Goal: Information Seeking & Learning: Find specific fact

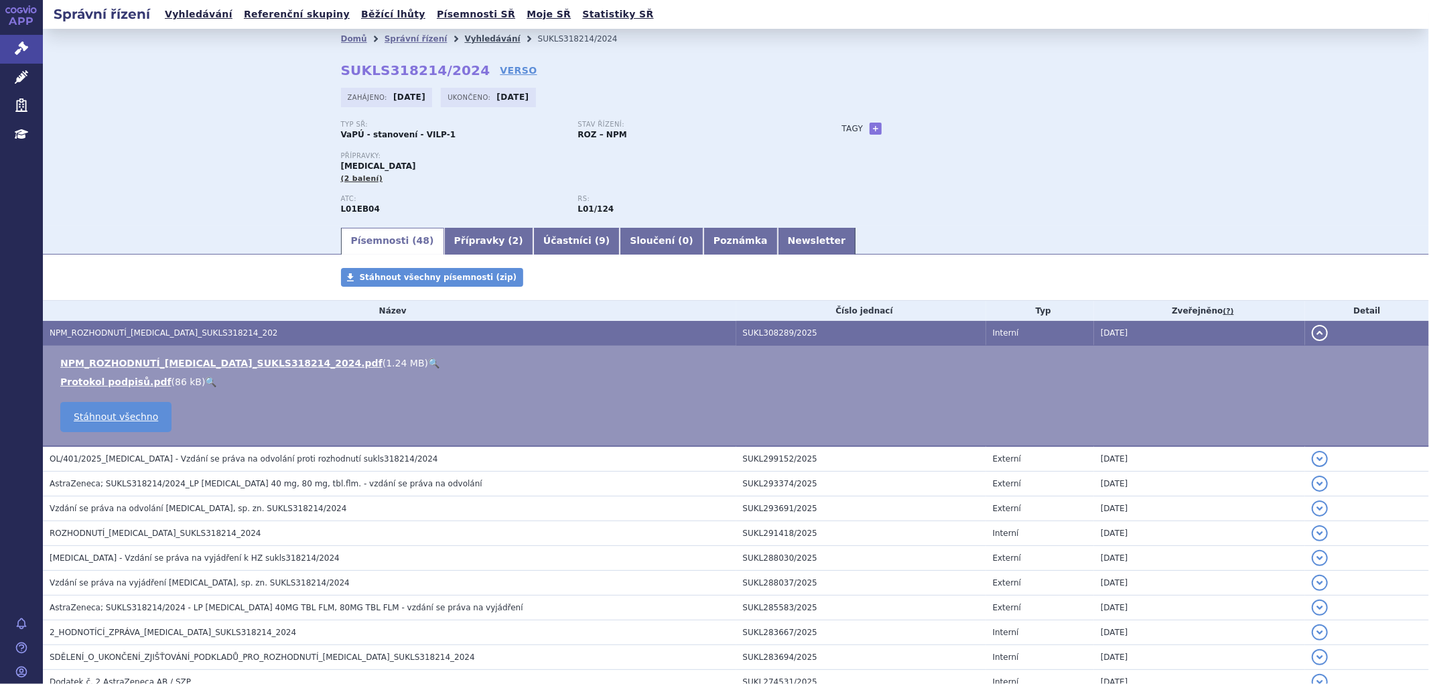
click at [464, 36] on link "Vyhledávání" at bounding box center [492, 38] width 56 height 9
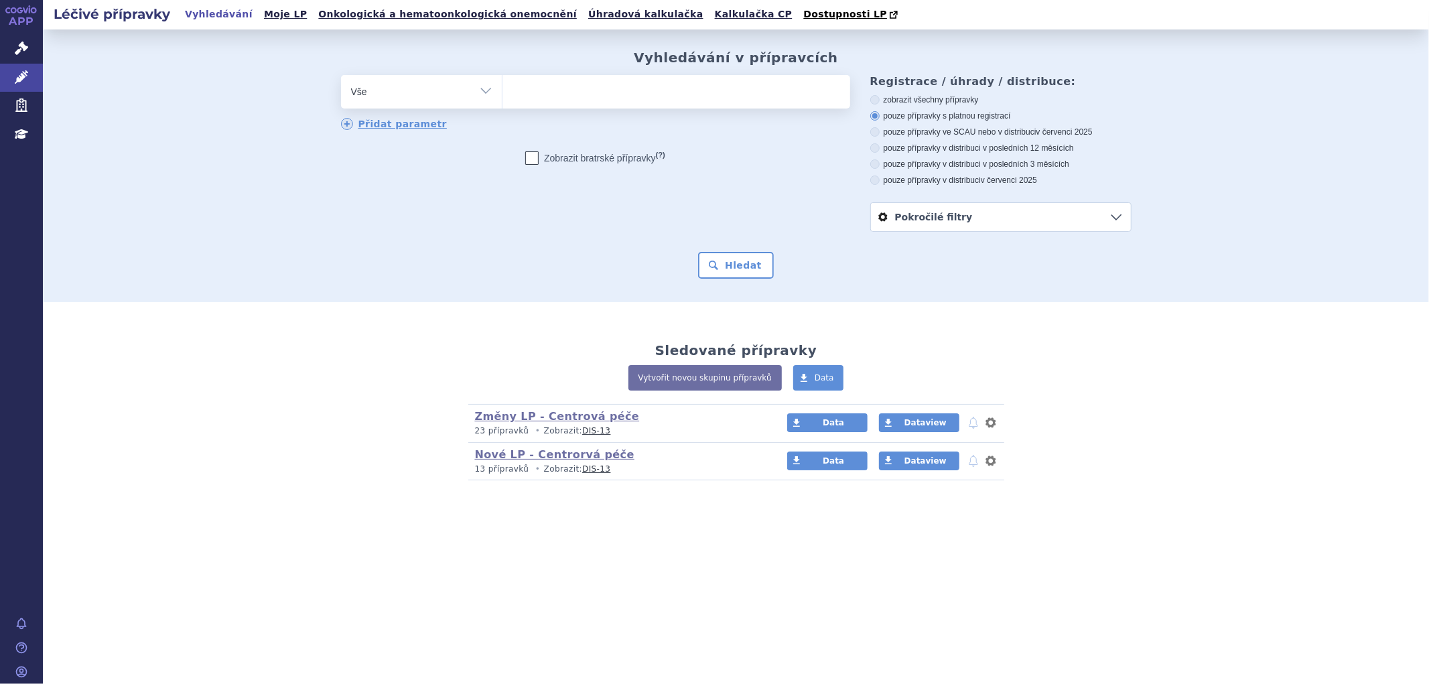
click at [558, 84] on ul at bounding box center [676, 89] width 348 height 28
click at [502, 84] on select at bounding box center [502, 90] width 1 height 33
click at [550, 96] on ul at bounding box center [676, 89] width 348 height 28
click at [502, 96] on select at bounding box center [502, 90] width 1 height 33
click at [519, 92] on ul at bounding box center [676, 89] width 348 height 28
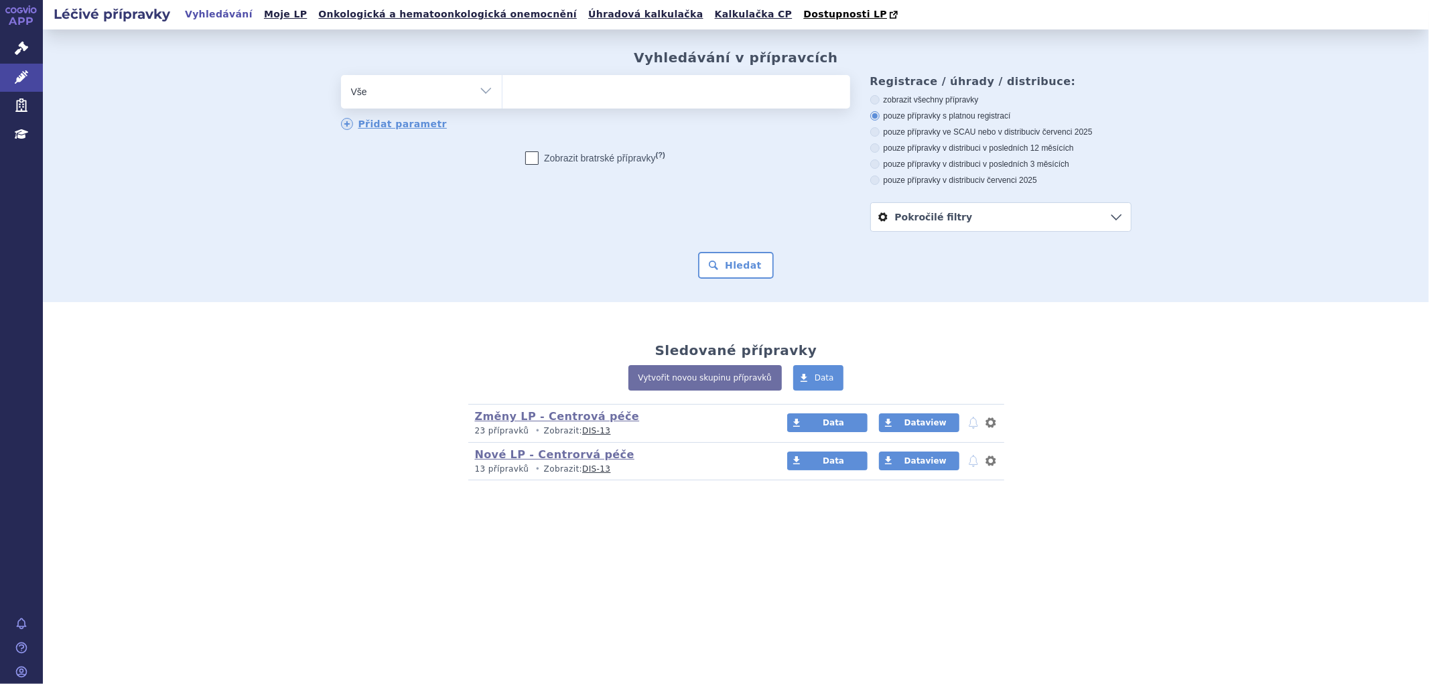
click at [502, 92] on select at bounding box center [502, 90] width 1 height 33
click at [537, 91] on ul at bounding box center [676, 89] width 348 height 28
click at [502, 91] on select at bounding box center [502, 90] width 1 height 33
paste input "0025444"
type input "0025444"
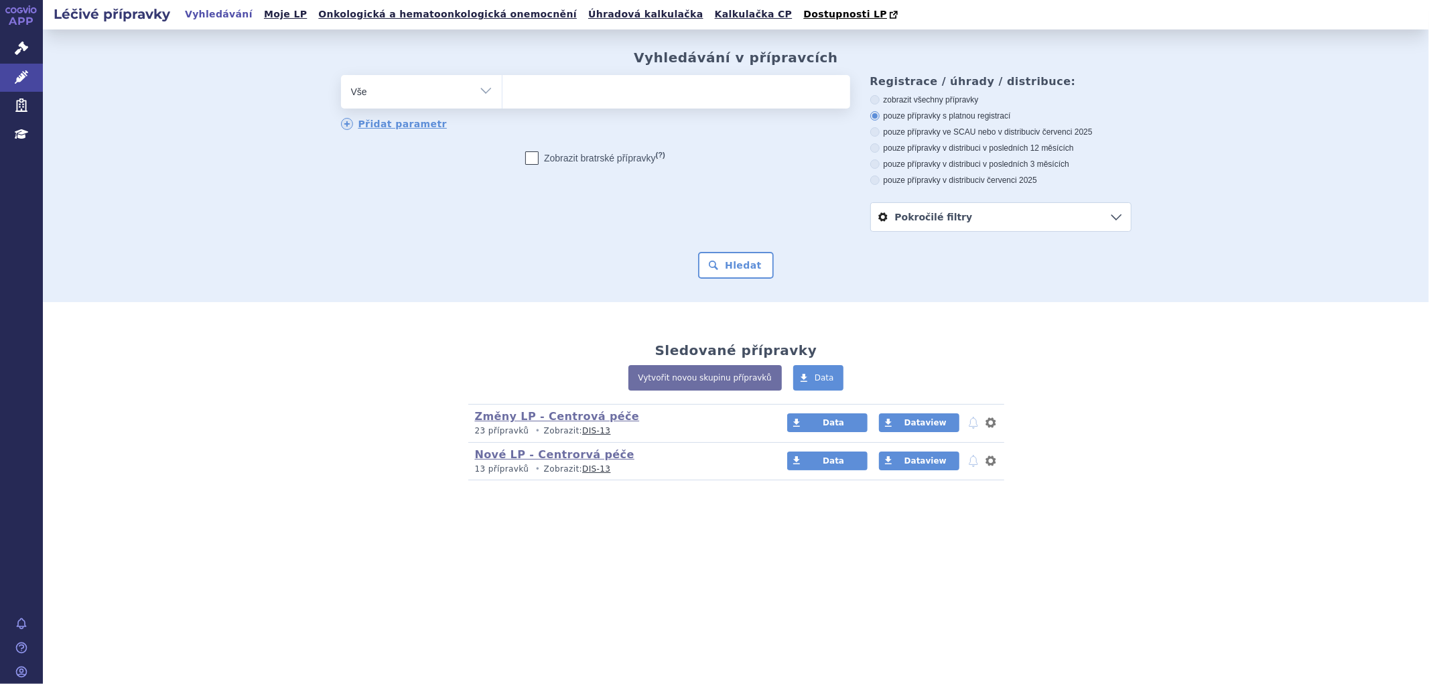
select select "0025444"
click at [738, 264] on button "Hledat" at bounding box center [736, 265] width 76 height 27
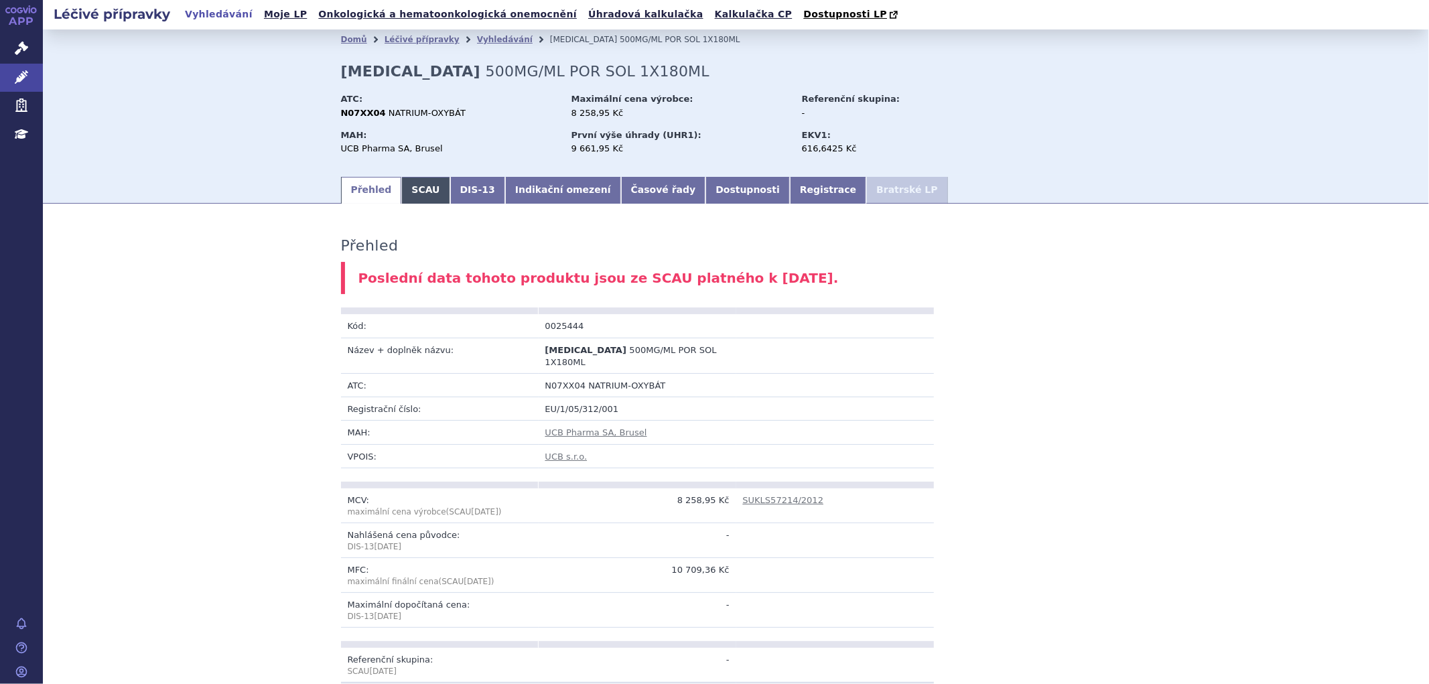
click at [420, 192] on link "SCAU" at bounding box center [425, 190] width 48 height 27
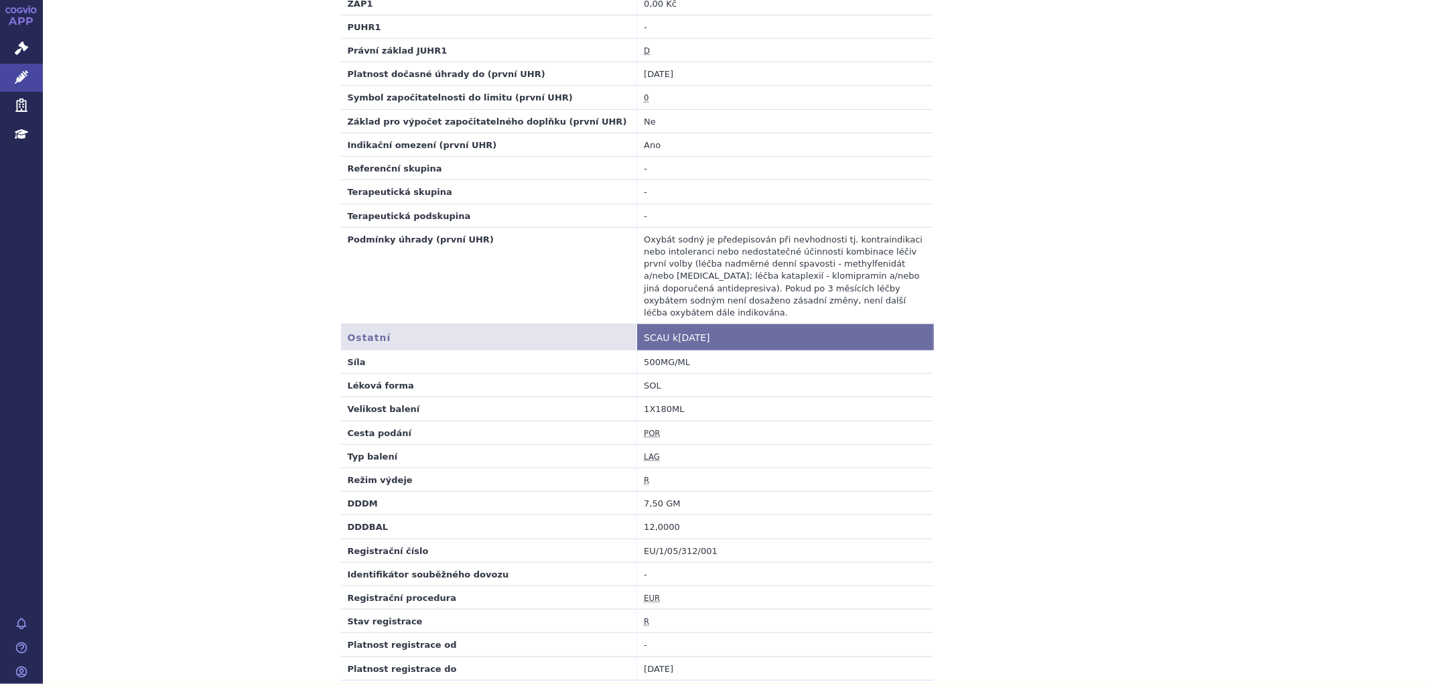
scroll to position [819, 0]
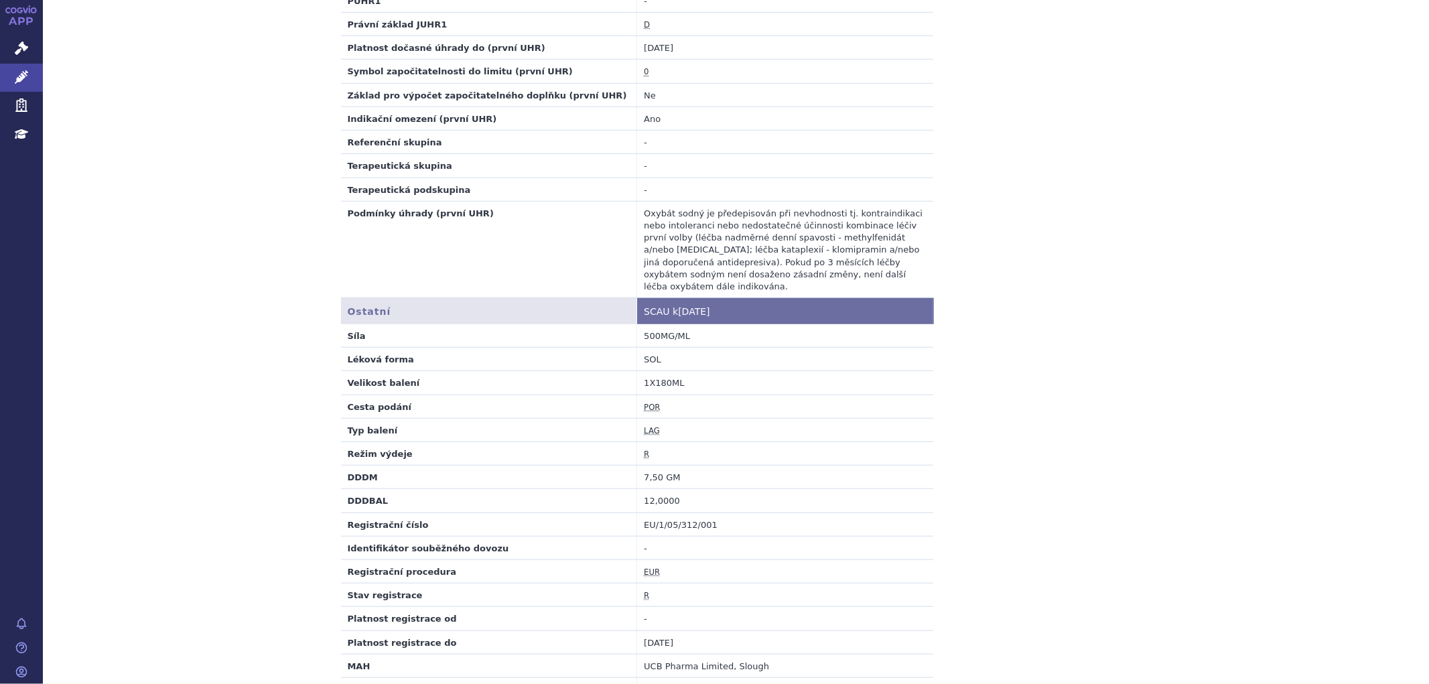
click at [433, 326] on td "Síla" at bounding box center [489, 335] width 296 height 23
drag, startPoint x: 681, startPoint y: 342, endPoint x: 684, endPoint y: 330, distance: 13.2
click at [681, 348] on td "SOL" at bounding box center [785, 359] width 296 height 23
drag, startPoint x: 684, startPoint y: 330, endPoint x: 691, endPoint y: 320, distance: 11.9
click at [685, 329] on td "500MG/ML" at bounding box center [785, 335] width 296 height 23
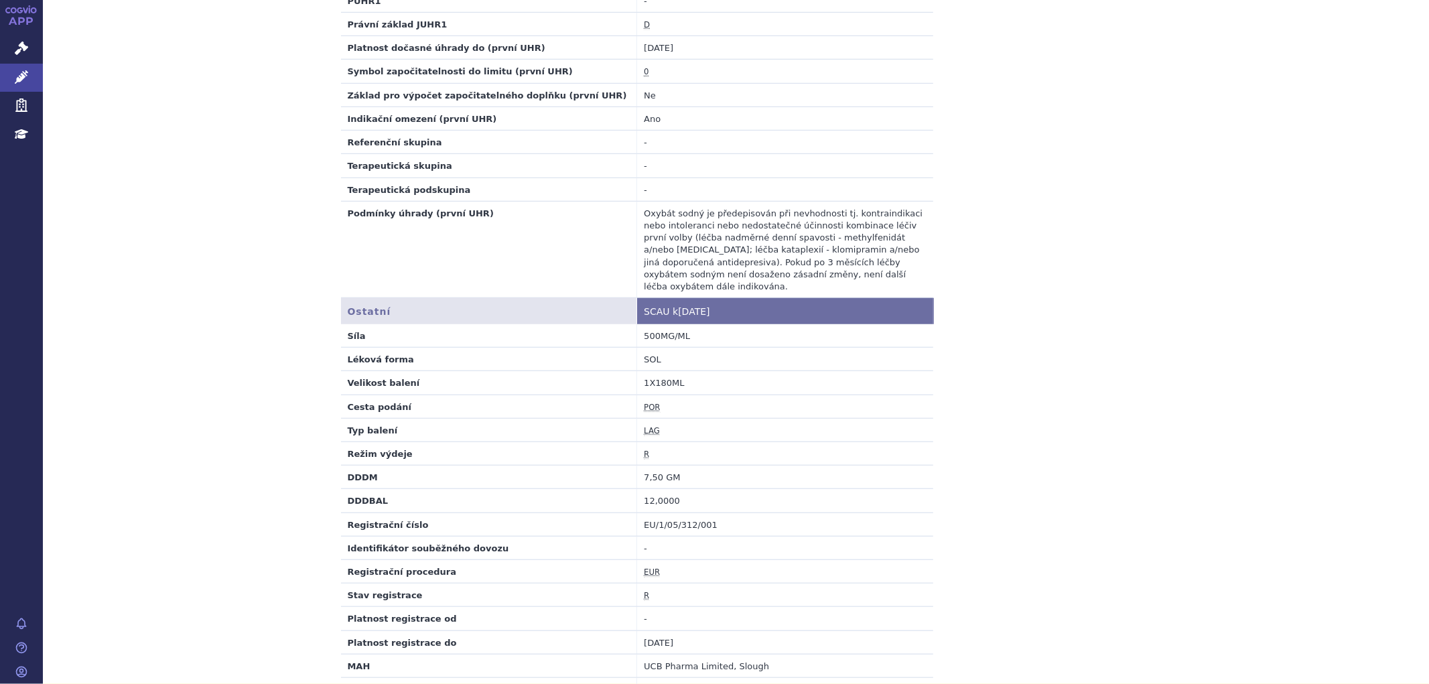
drag, startPoint x: 1231, startPoint y: 246, endPoint x: 1220, endPoint y: 244, distance: 11.6
click at [1227, 245] on div "SCAU Poslední data tohoto produktu jsou ze SCAU platného k 01.04.2013. SCAU úda…" at bounding box center [736, 128] width 1386 height 1461
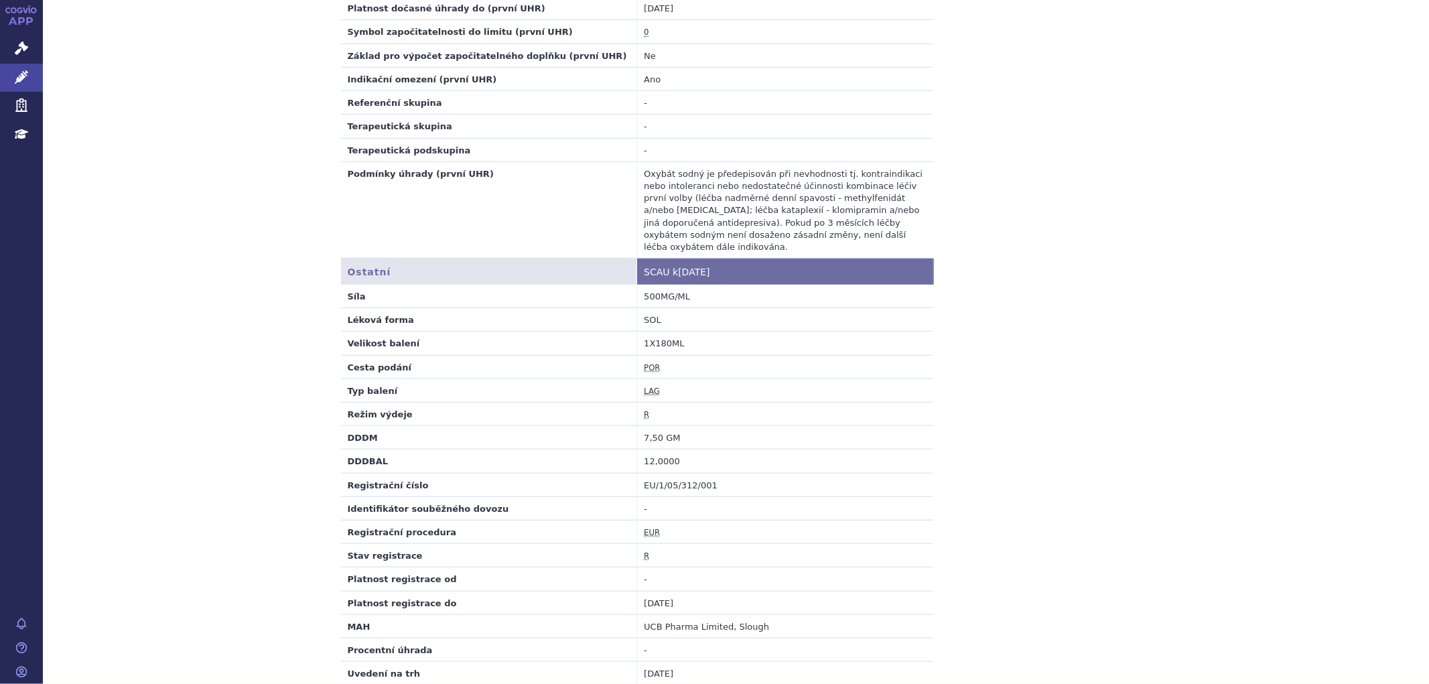
scroll to position [893, 0]
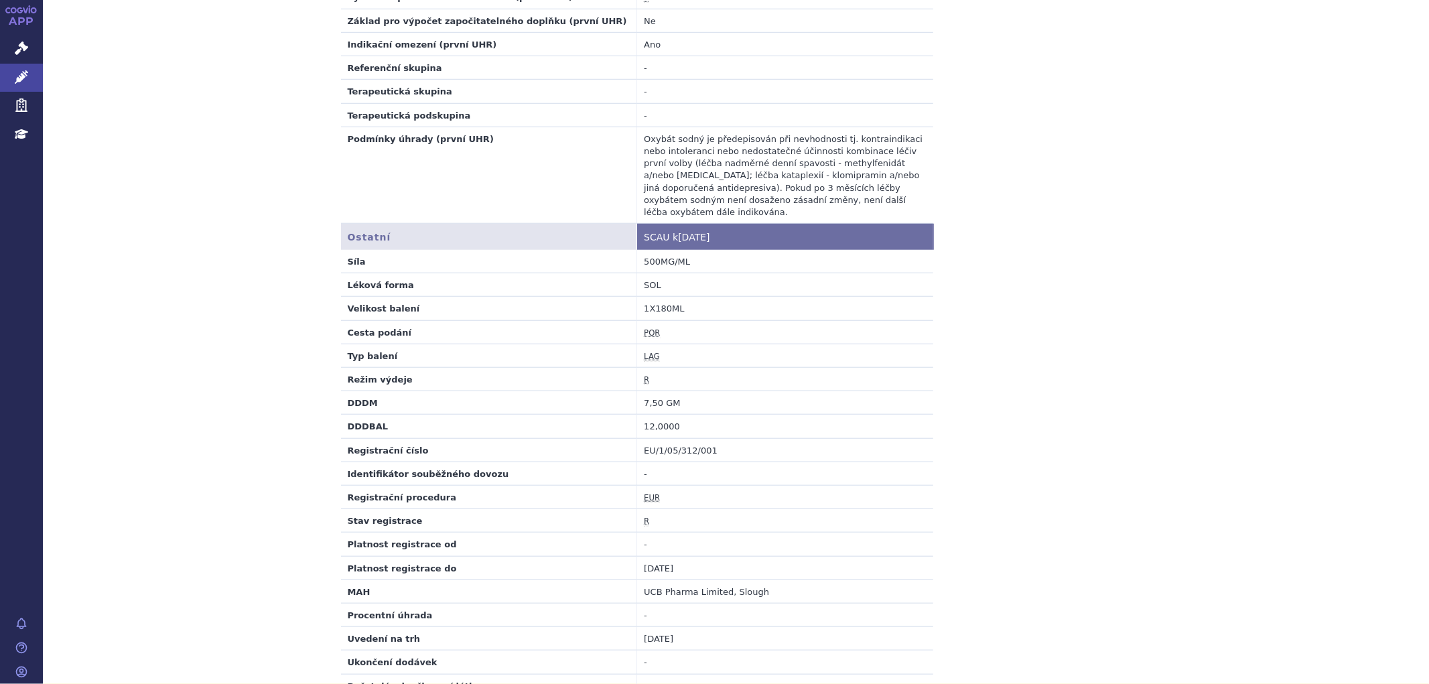
drag, startPoint x: 362, startPoint y: 253, endPoint x: 366, endPoint y: 259, distance: 7.5
click at [362, 253] on td "Síla" at bounding box center [489, 261] width 296 height 23
click at [657, 251] on td "500MG/ML" at bounding box center [785, 261] width 296 height 23
drag, startPoint x: 638, startPoint y: 252, endPoint x: 681, endPoint y: 251, distance: 42.9
click at [681, 251] on td "500MG/ML" at bounding box center [785, 261] width 296 height 23
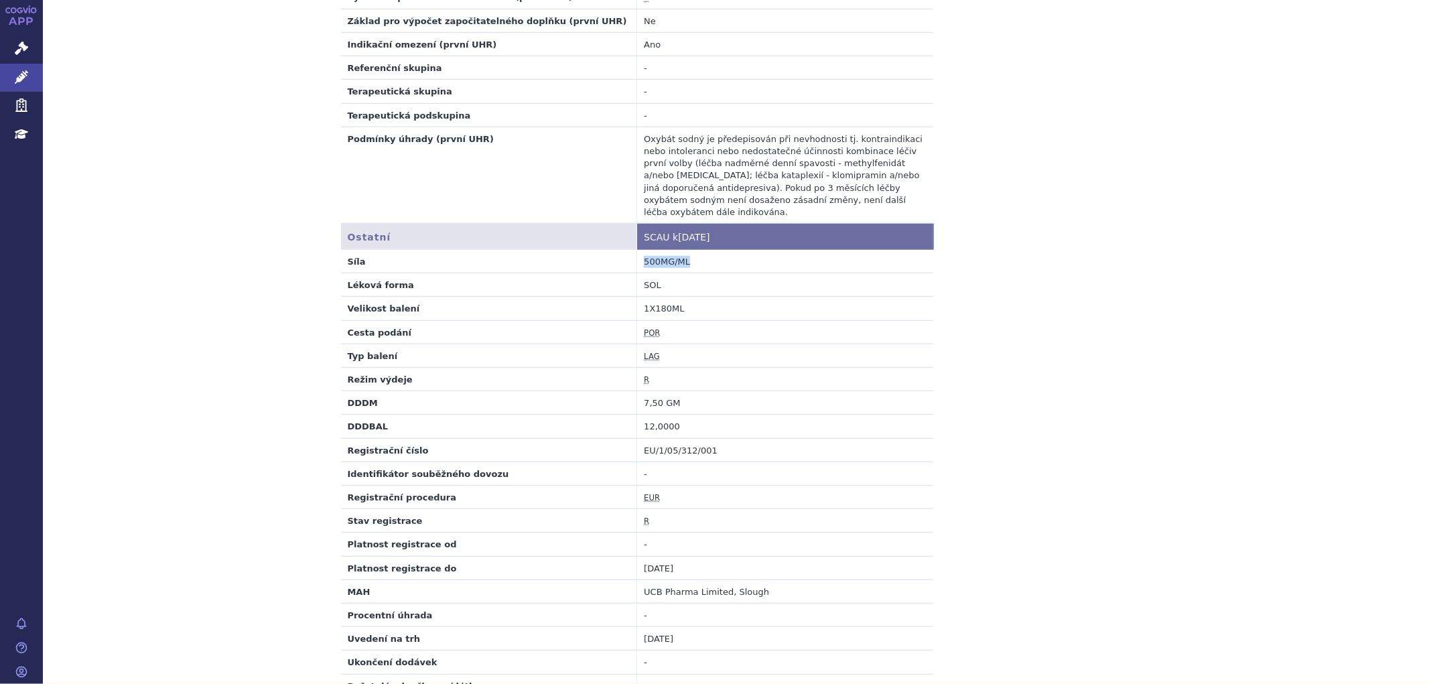
copy td "500MG/ML"
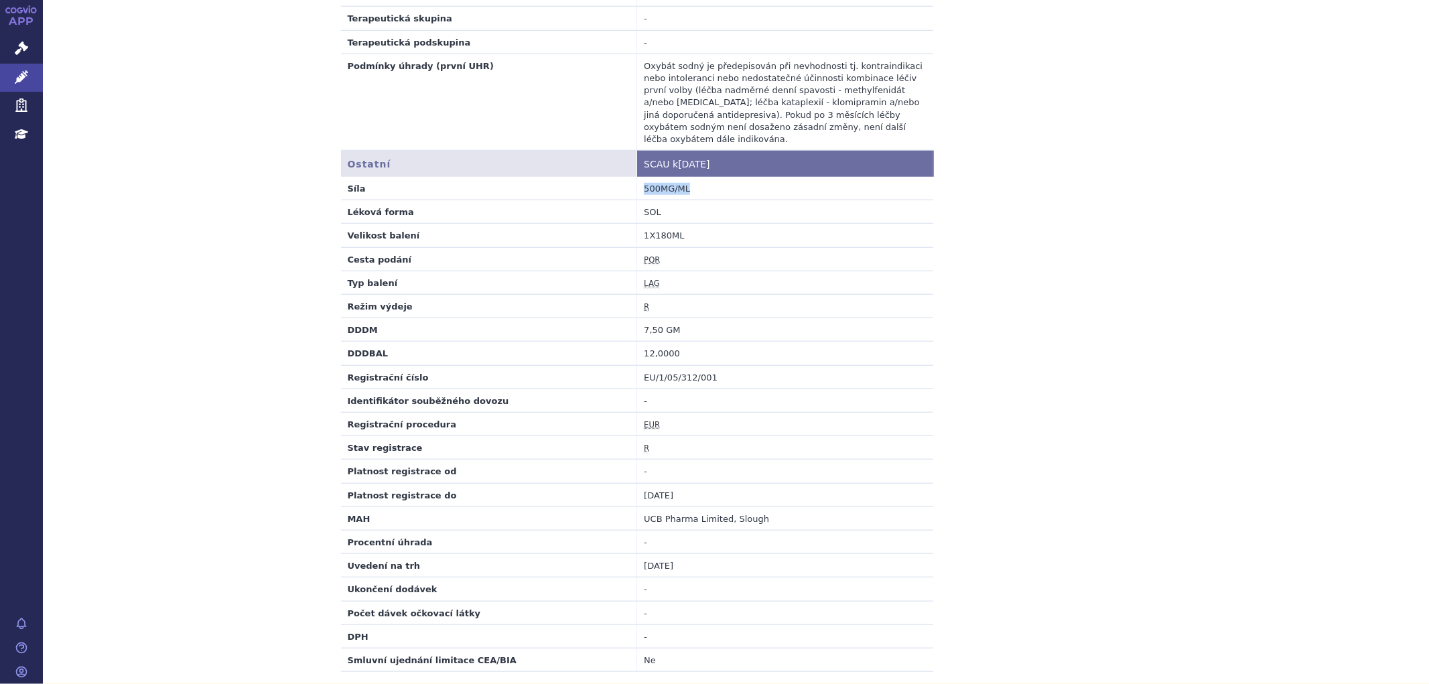
scroll to position [967, 0]
